Goal: Task Accomplishment & Management: Use online tool/utility

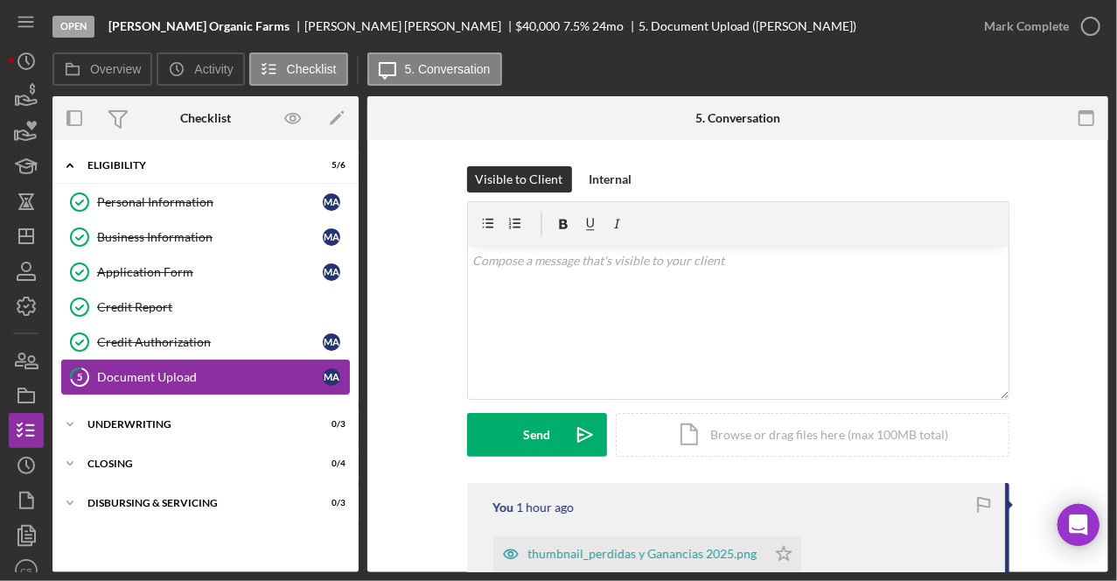
click at [228, 362] on link "5 Document Upload M A" at bounding box center [205, 376] width 289 height 35
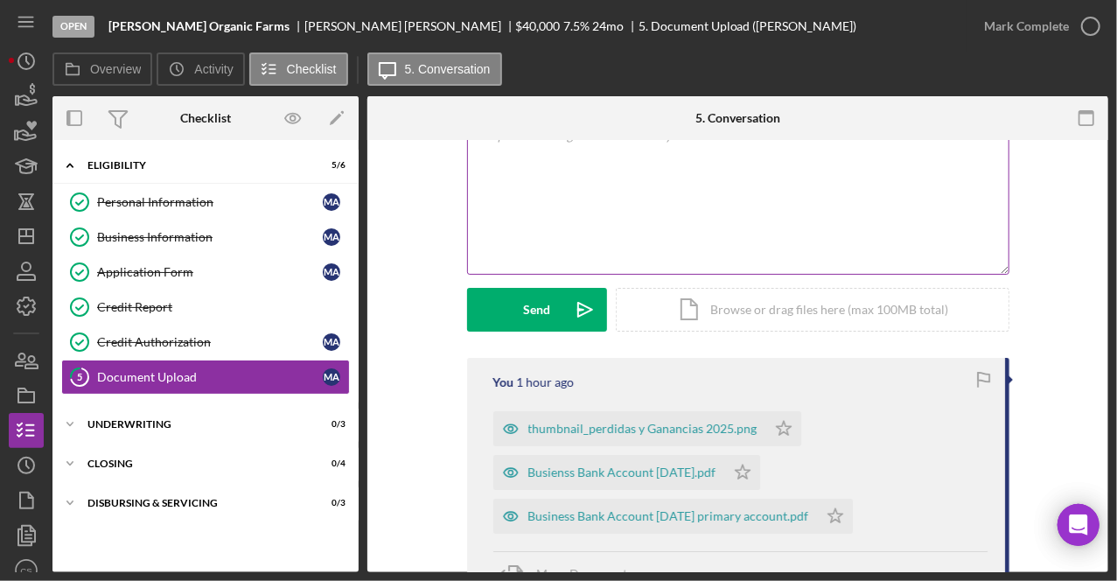
scroll to position [108, 0]
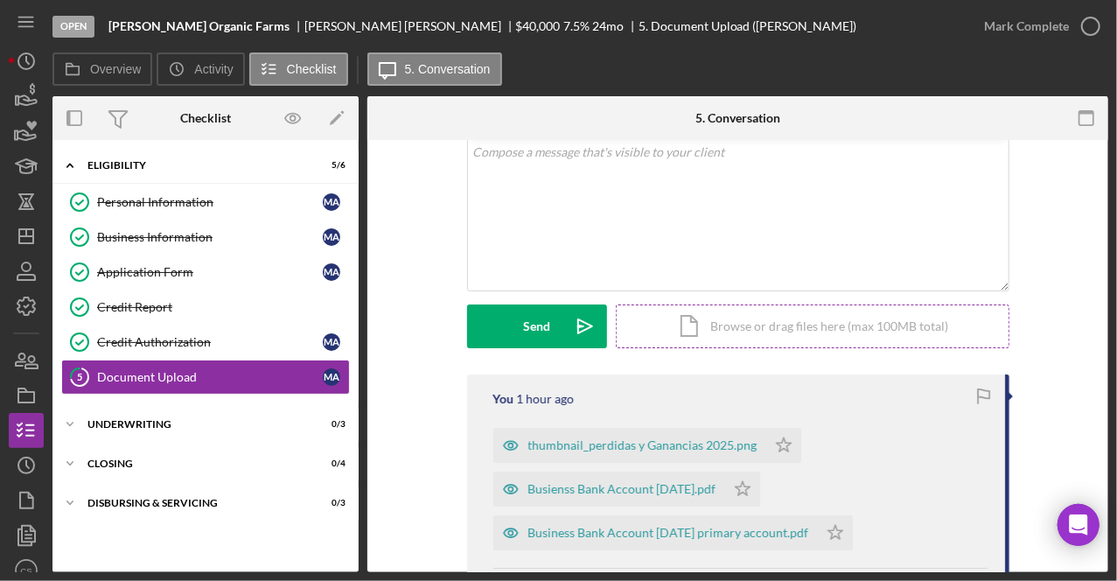
click at [673, 331] on div "Icon/Document Browse or drag files here (max 100MB total) Tap to choose files o…" at bounding box center [813, 326] width 394 height 44
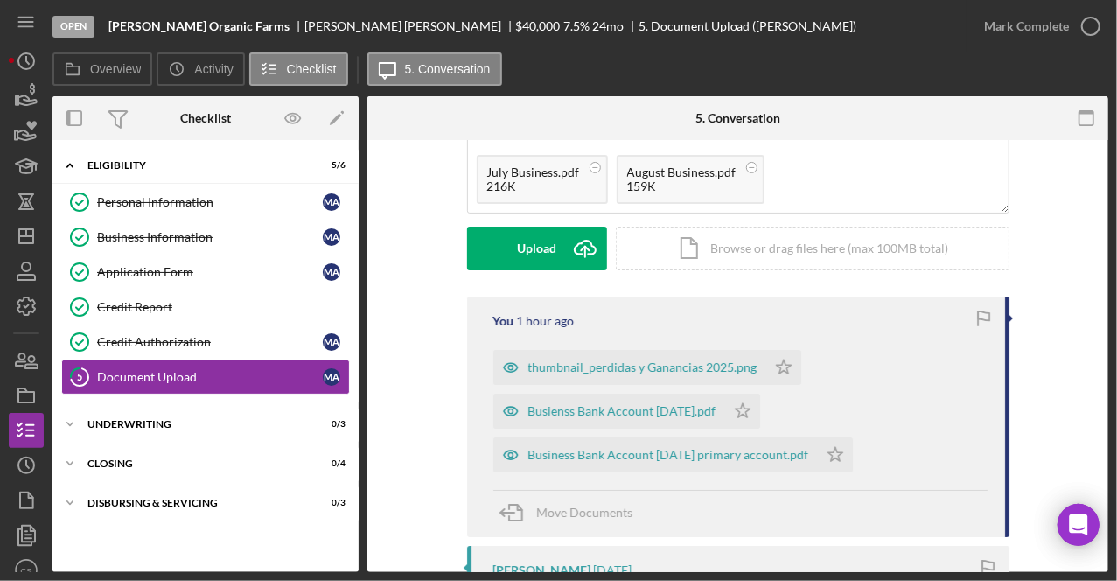
scroll to position [178, 0]
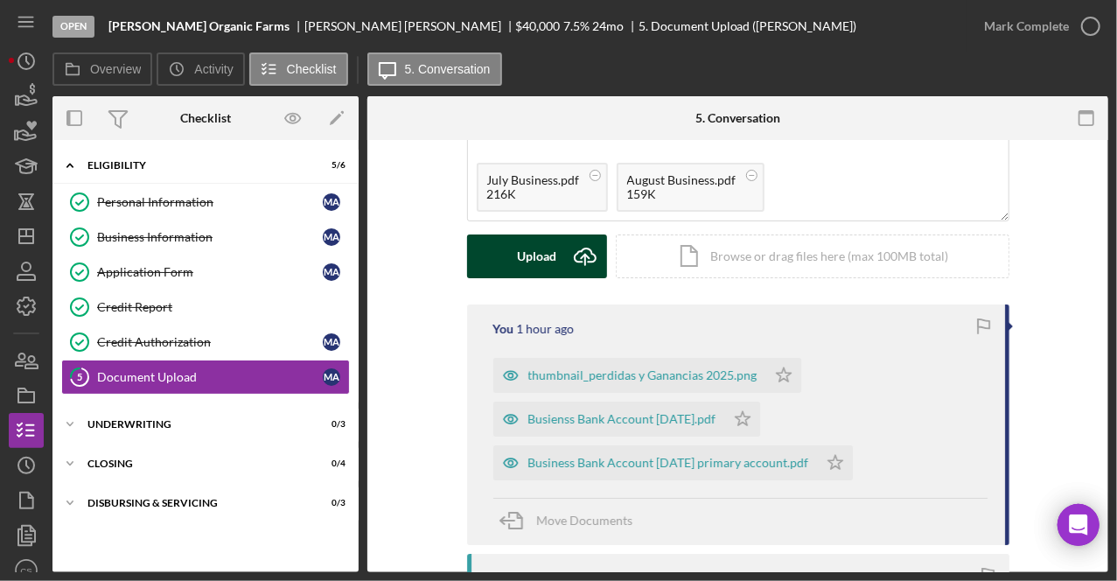
click at [570, 266] on icon "Icon/Upload" at bounding box center [585, 256] width 44 height 44
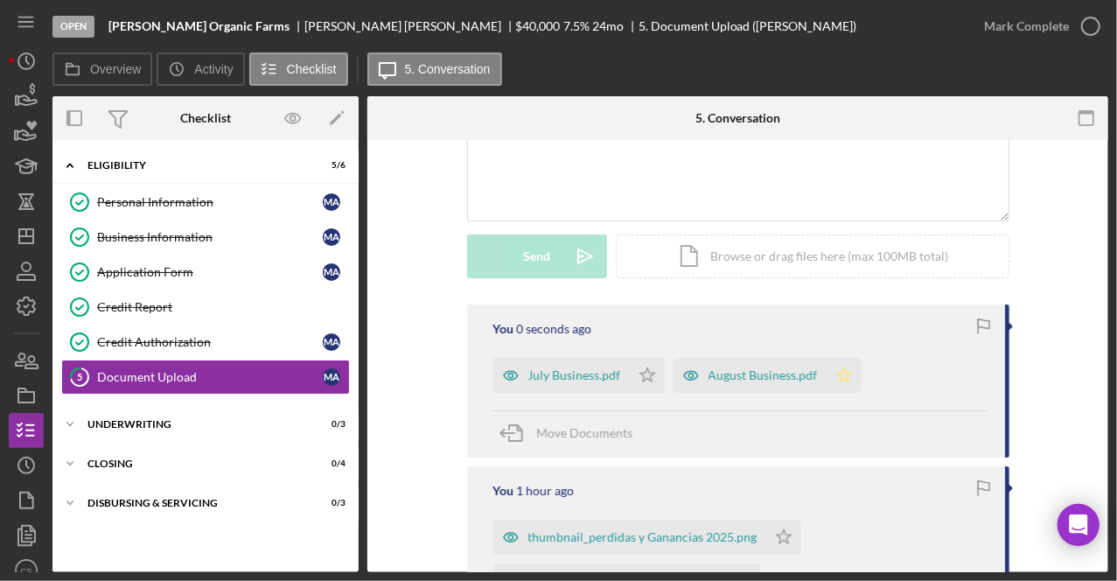
click at [840, 373] on icon "Icon/Star" at bounding box center [844, 375] width 35 height 35
click at [651, 373] on icon "Icon/Star" at bounding box center [647, 375] width 35 height 35
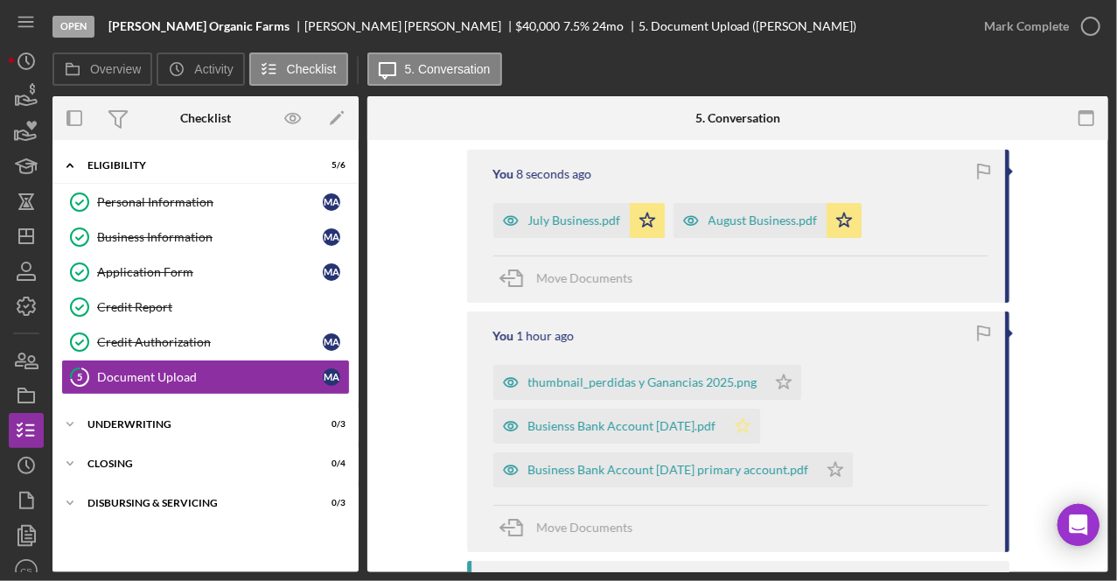
scroll to position [333, 0]
click at [750, 421] on icon "Icon/Star" at bounding box center [742, 425] width 35 height 35
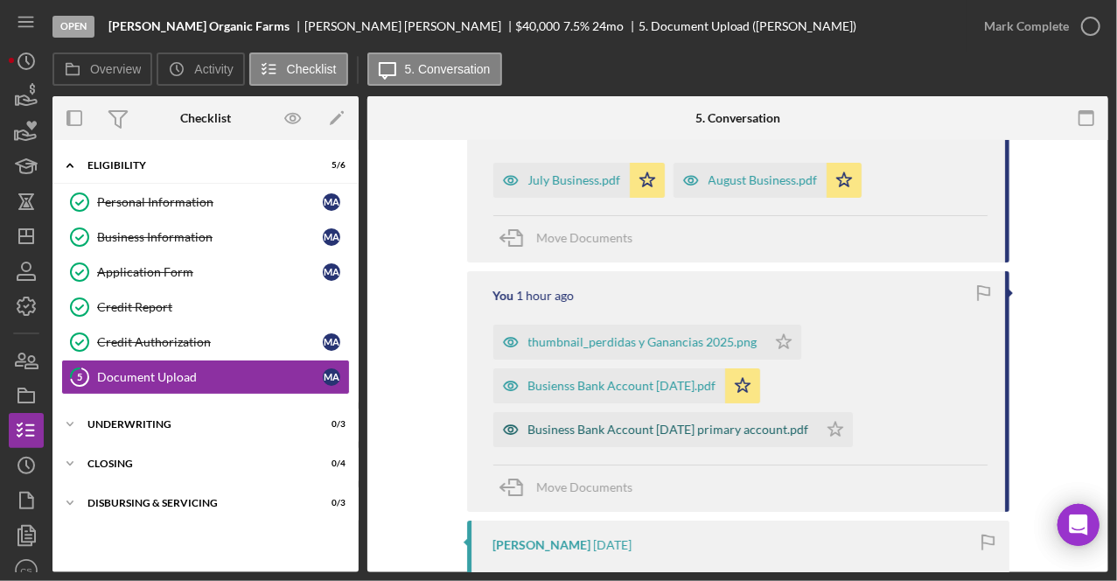
scroll to position [382, 0]
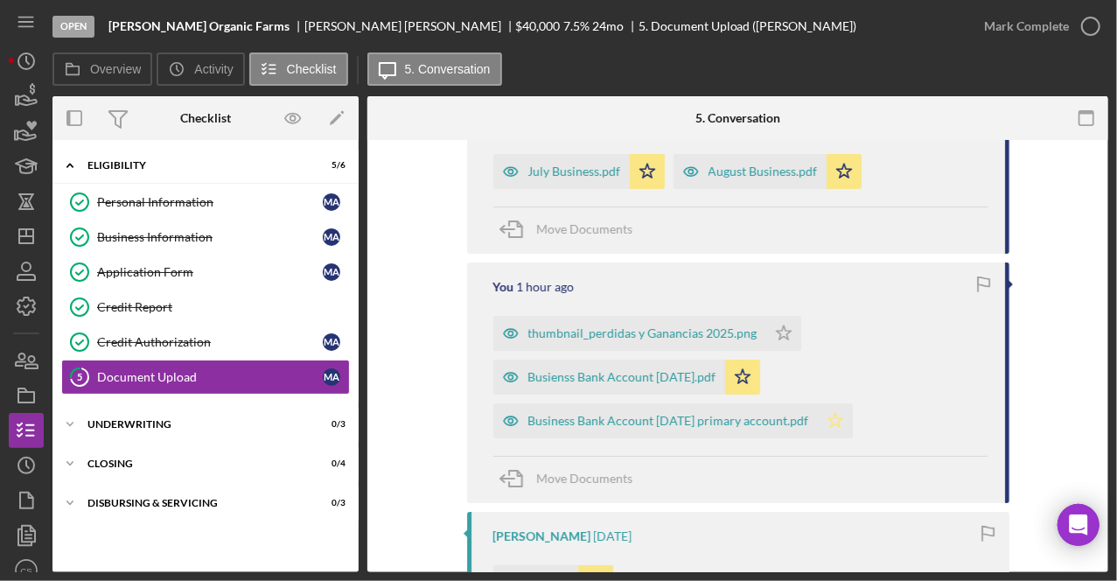
click at [844, 422] on icon "Icon/Star" at bounding box center [835, 420] width 35 height 35
click at [776, 329] on polygon "button" at bounding box center [783, 332] width 15 height 14
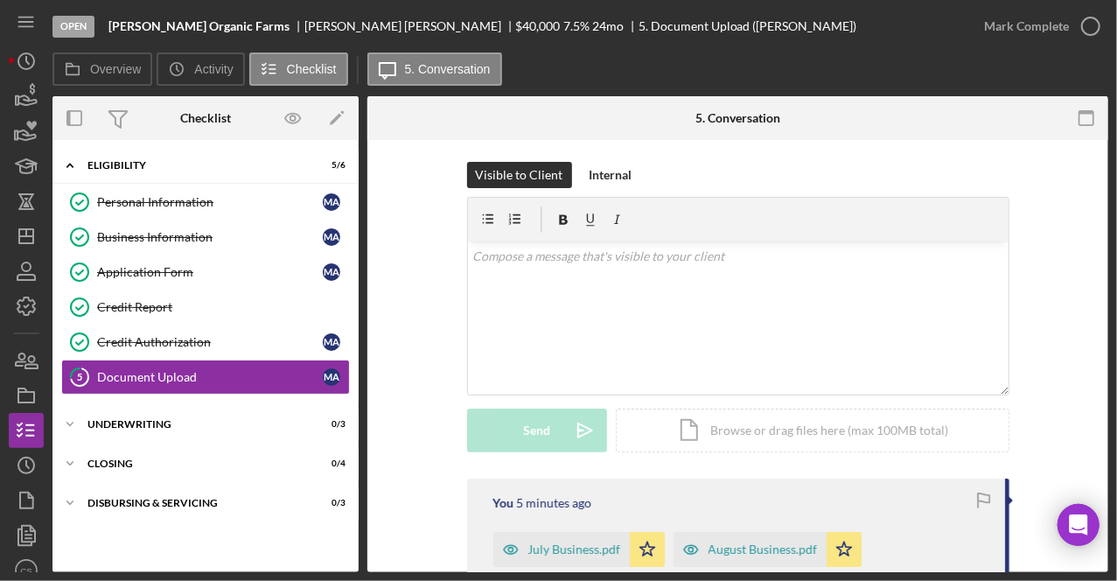
scroll to position [0, 0]
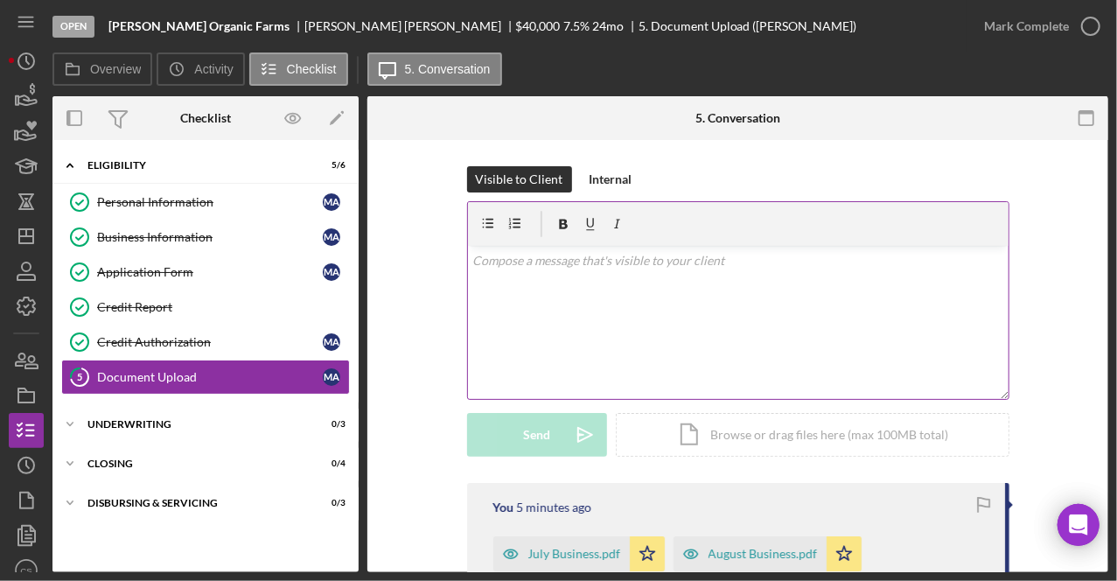
click at [903, 345] on div "v Color teal Color pink Remove color Add row above Add row below Add column bef…" at bounding box center [738, 322] width 541 height 153
